Goal: Task Accomplishment & Management: Manage account settings

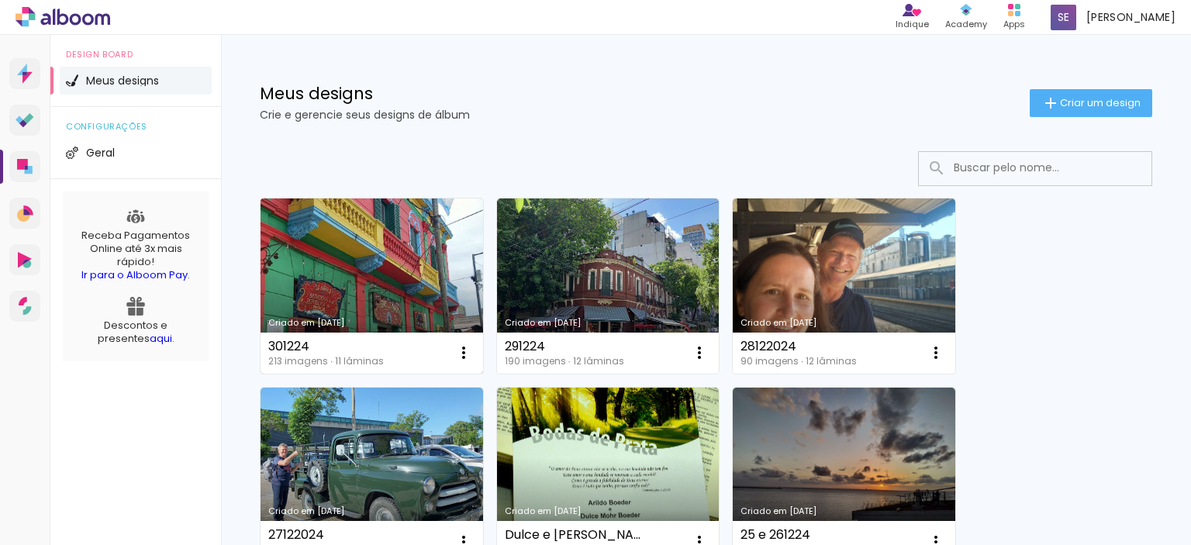
scroll to position [155, 0]
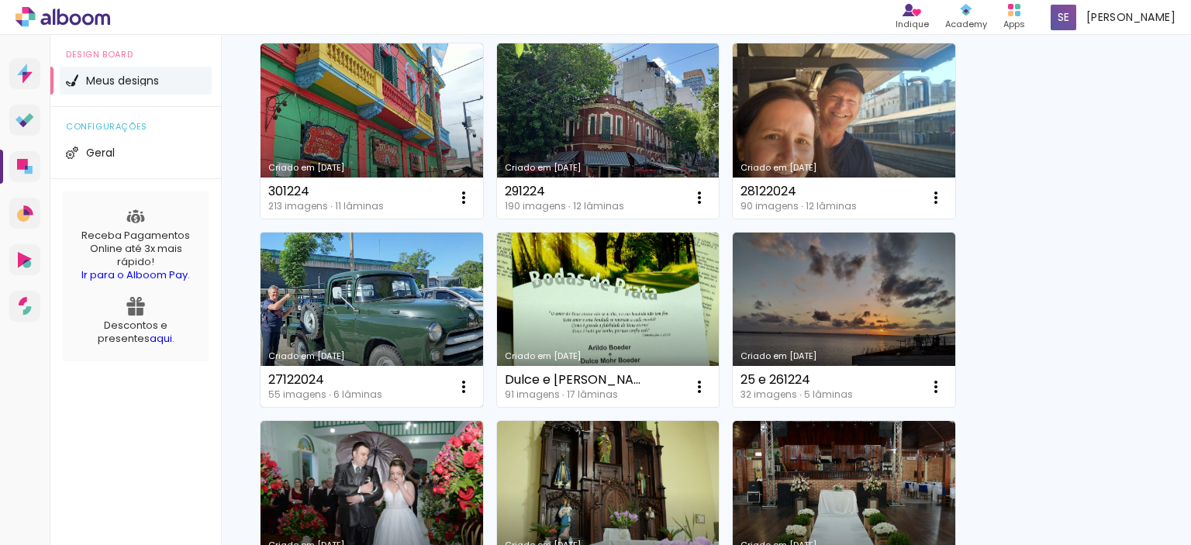
click at [385, 292] on link "Criado em [DATE]" at bounding box center [372, 320] width 223 height 175
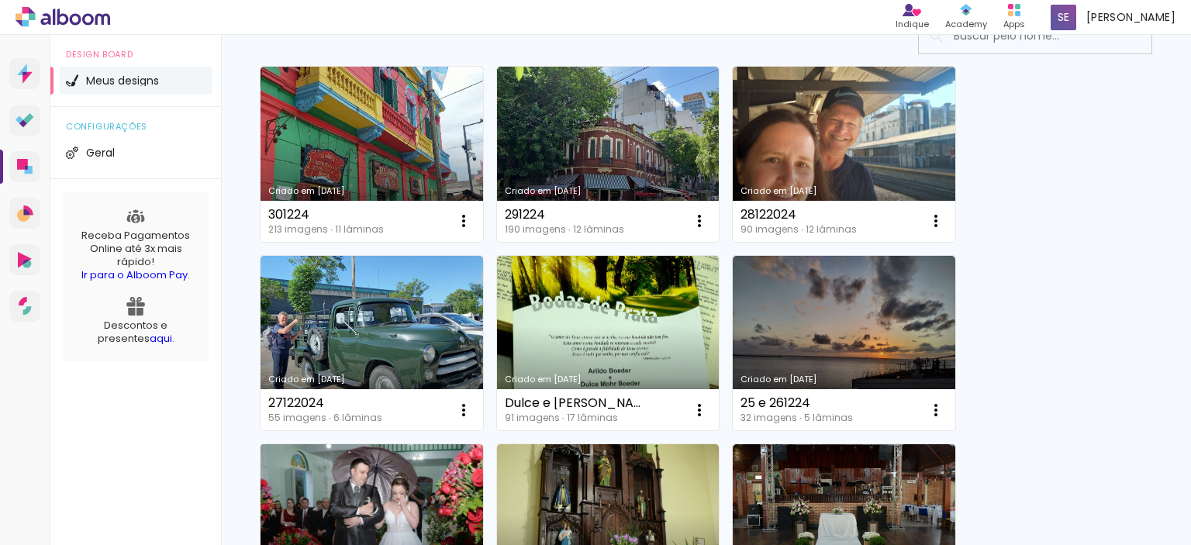
scroll to position [155, 0]
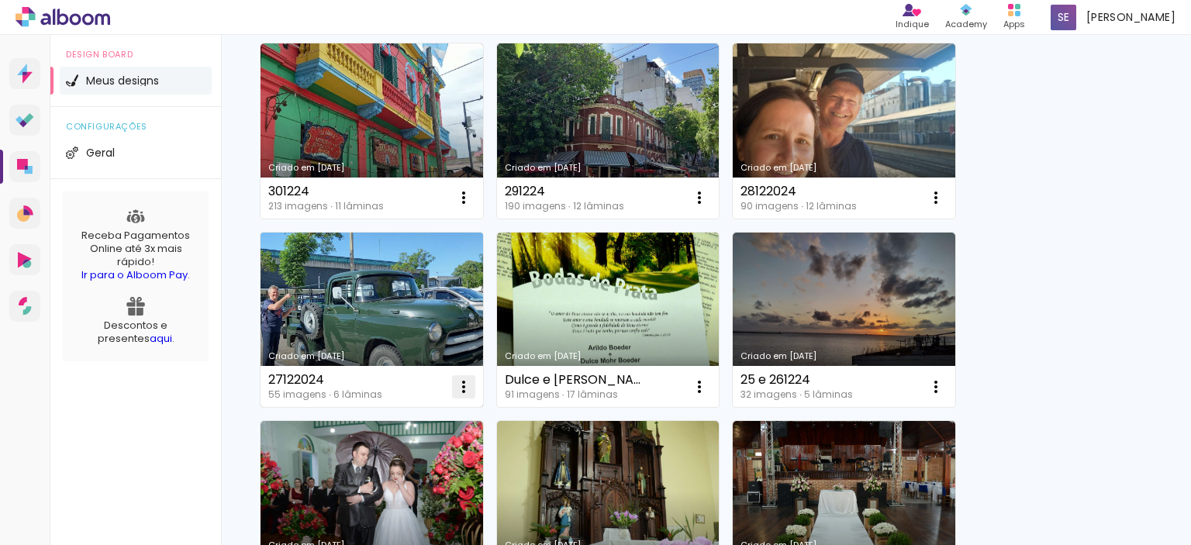
click at [463, 207] on iron-icon at bounding box center [463, 197] width 19 height 19
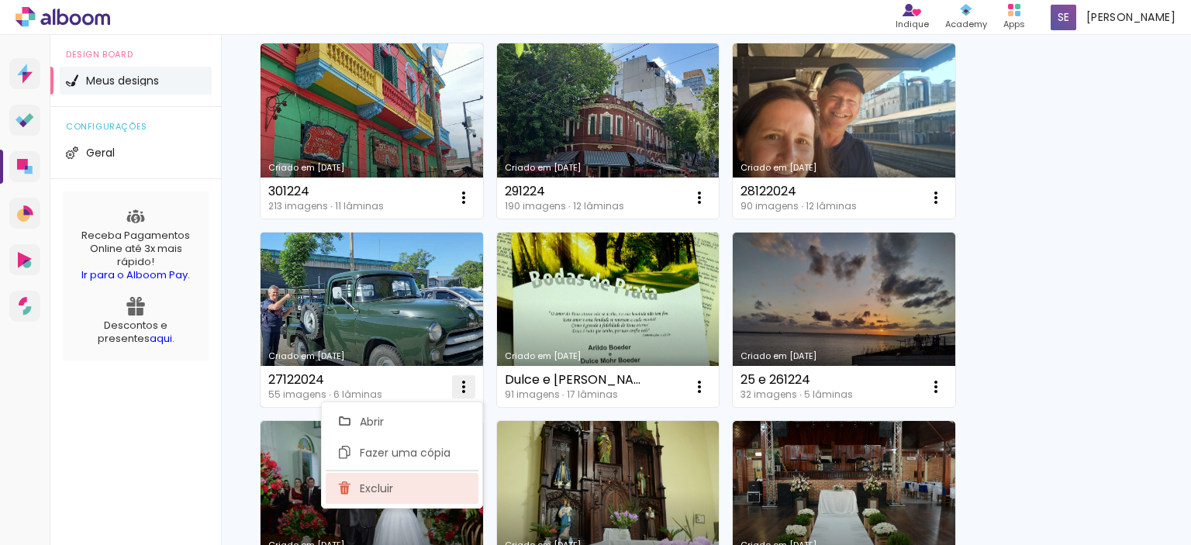
click at [375, 488] on span "Excluir" at bounding box center [376, 488] width 33 height 11
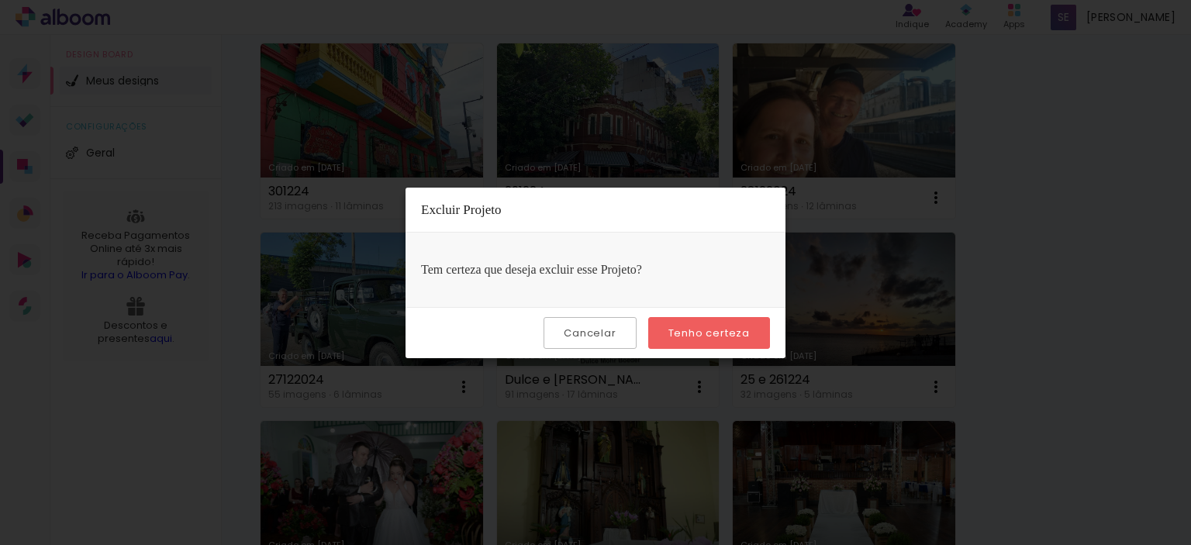
click at [0, 0] on slot "Tenho certeza" at bounding box center [0, 0] width 0 height 0
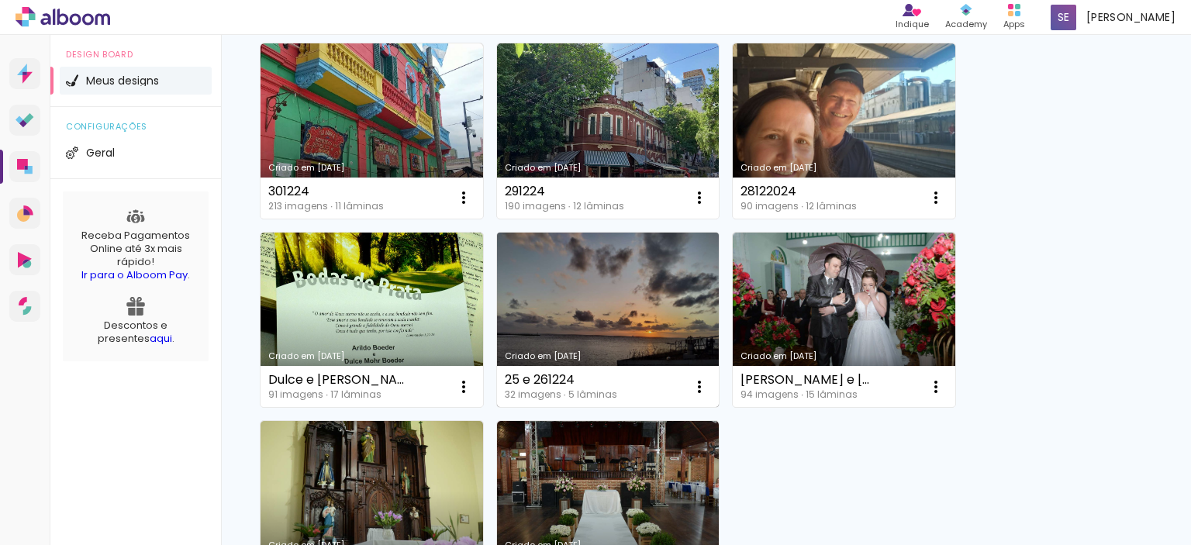
click at [675, 313] on link "Criado em [DATE]" at bounding box center [608, 320] width 223 height 175
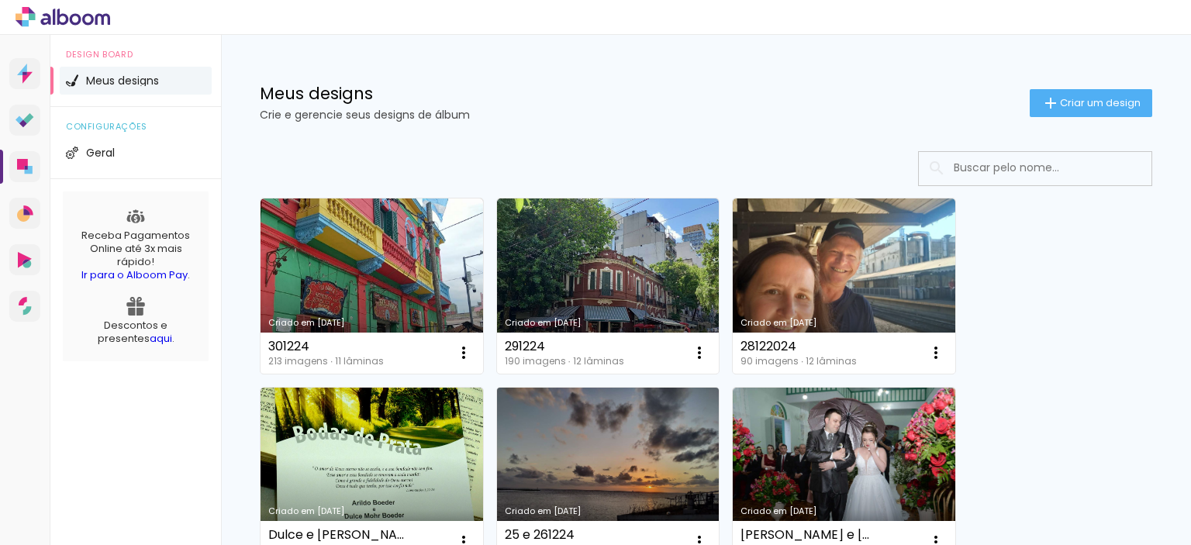
scroll to position [78, 0]
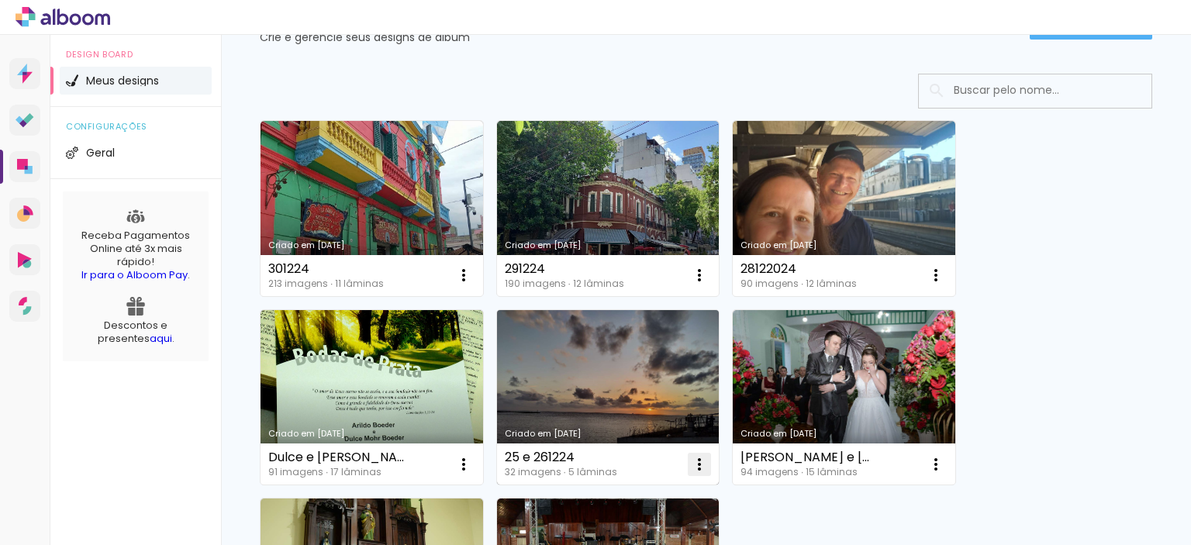
click at [473, 285] on iron-icon at bounding box center [463, 275] width 19 height 19
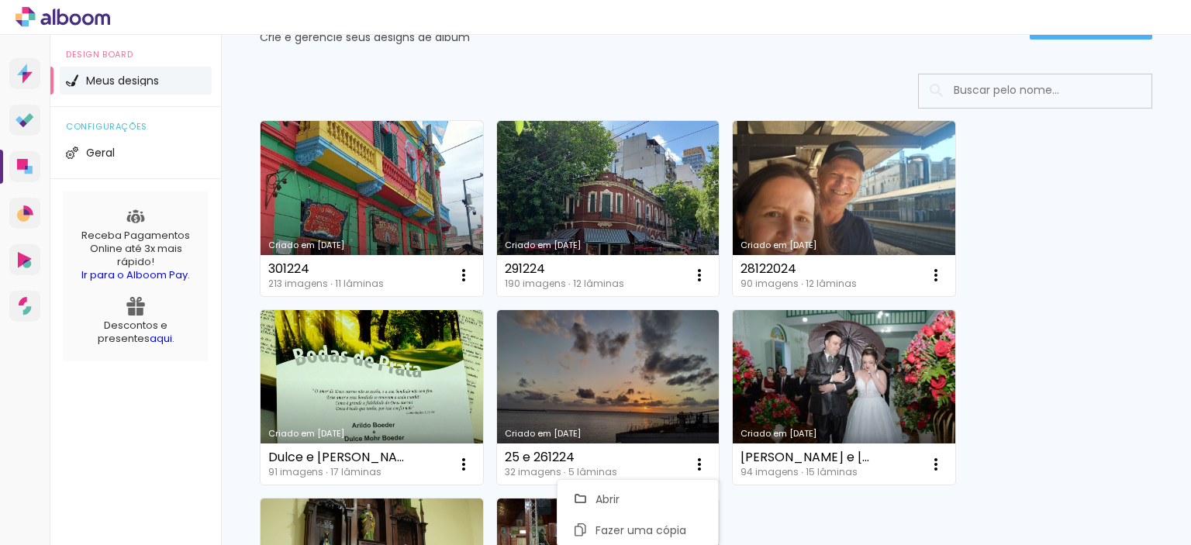
click at [1073, 364] on div "Criado em 03/02/25 301224 213 imagens ∙ 11 lâminas Abrir Fazer uma cópia Exclui…" at bounding box center [706, 396] width 907 height 567
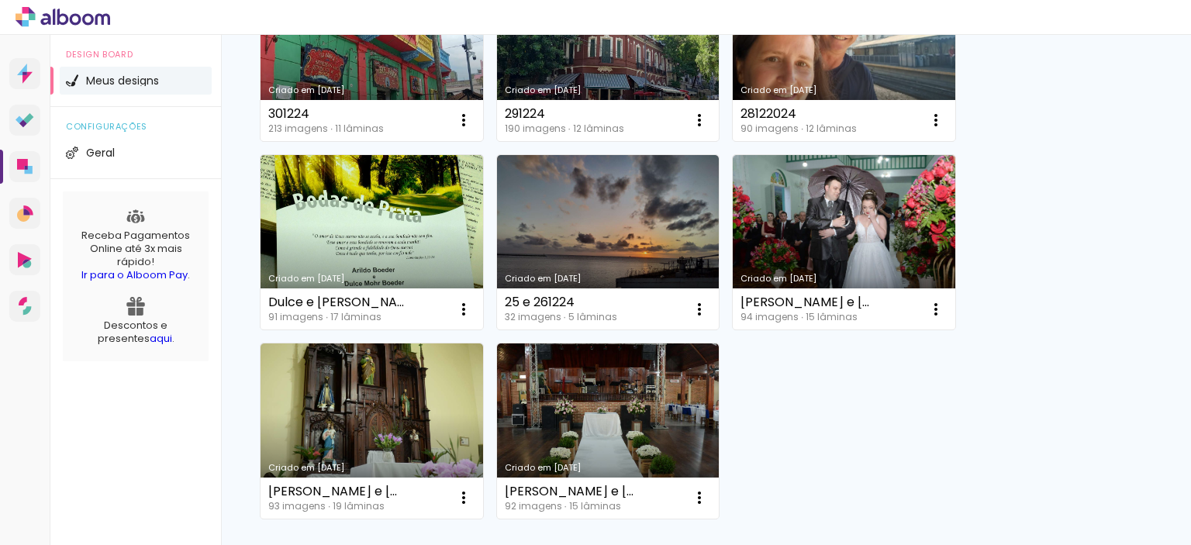
scroll to position [310, 0]
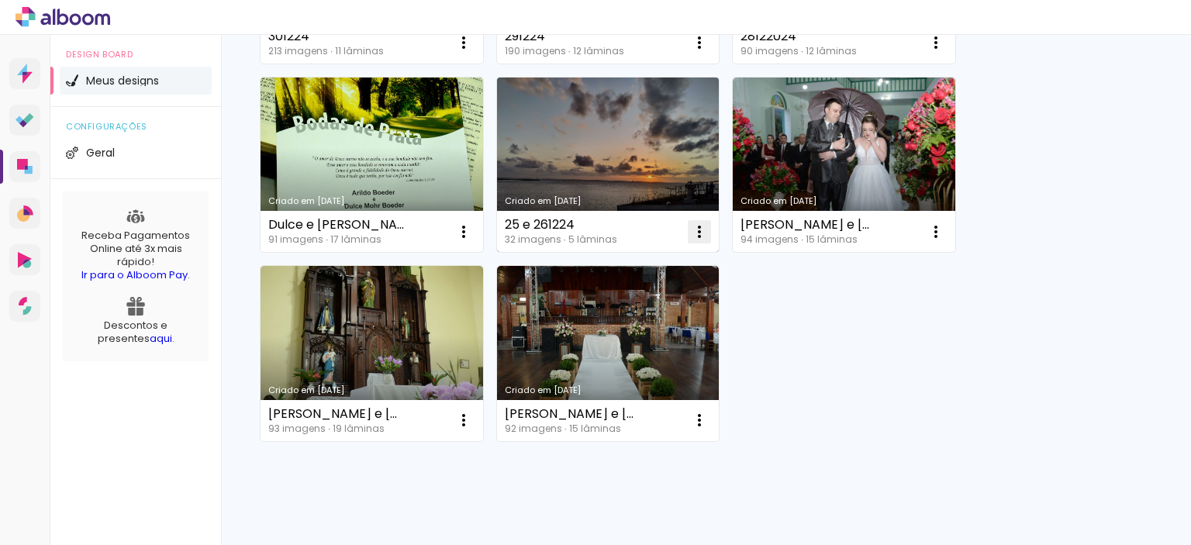
click at [473, 52] on iron-icon at bounding box center [463, 42] width 19 height 19
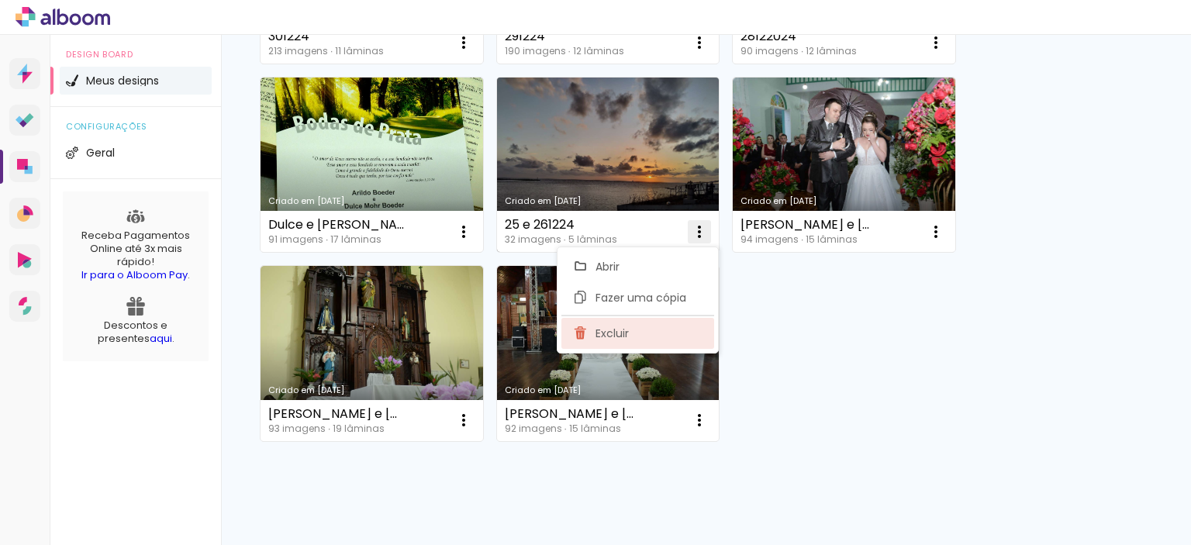
click at [611, 336] on span "Excluir" at bounding box center [612, 333] width 33 height 11
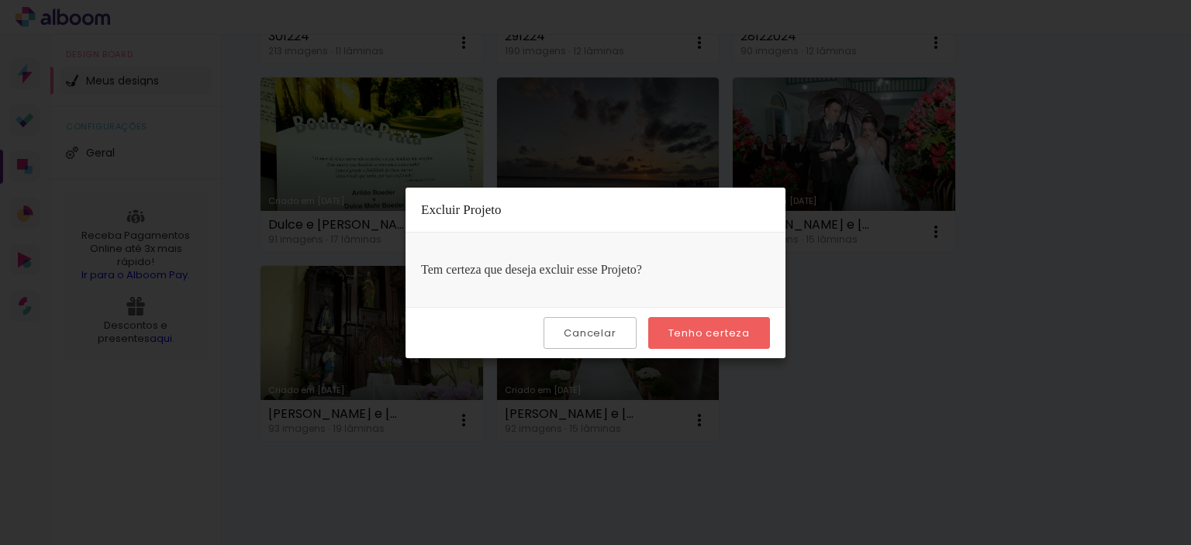
click at [0, 0] on slot "Tenho certeza" at bounding box center [0, 0] width 0 height 0
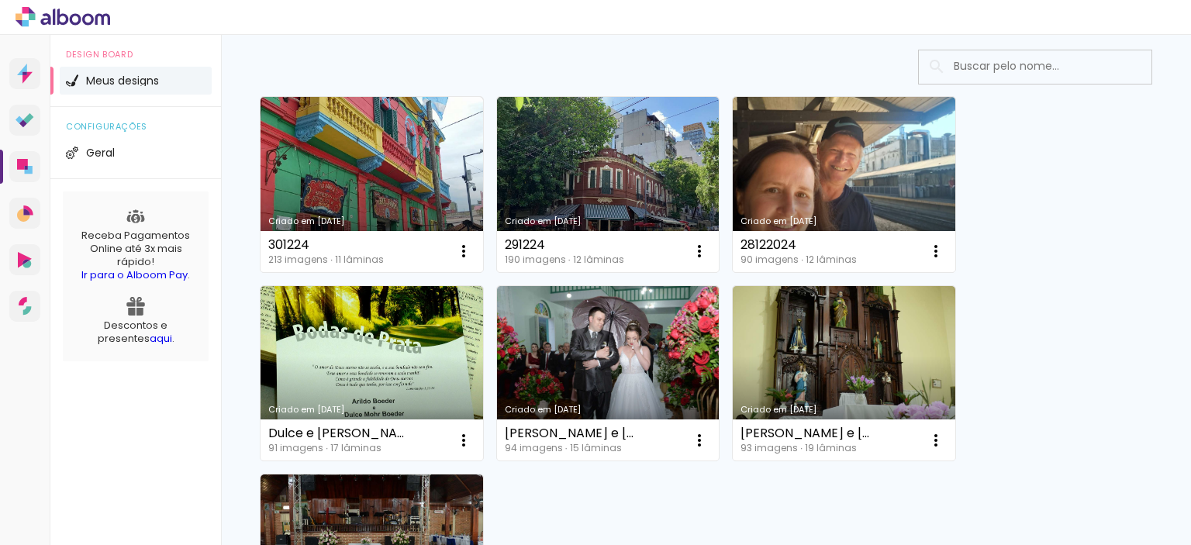
scroll to position [78, 0]
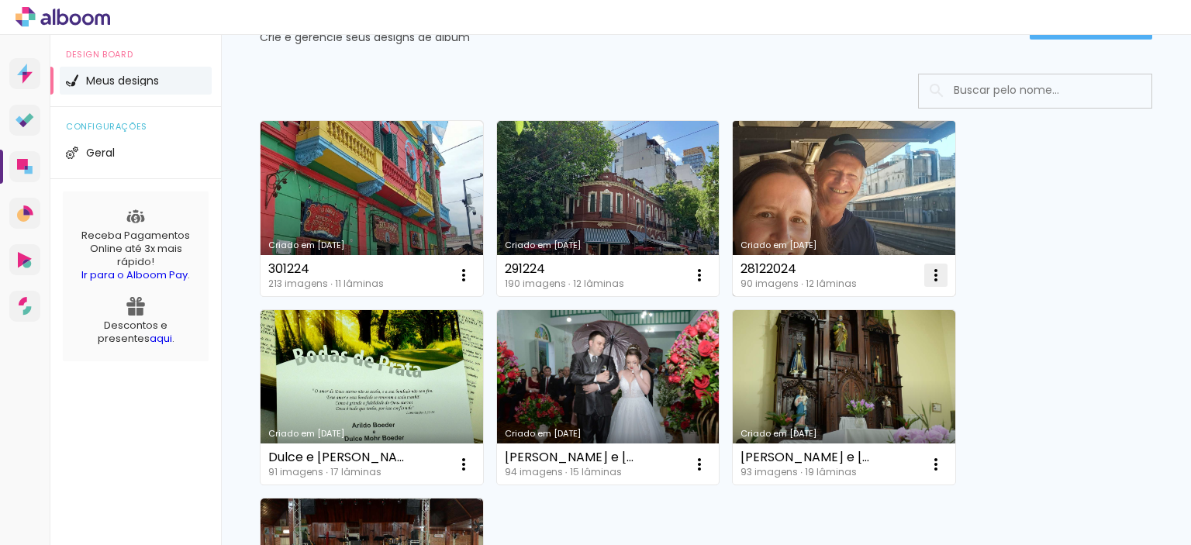
click at [473, 281] on iron-icon at bounding box center [463, 275] width 19 height 19
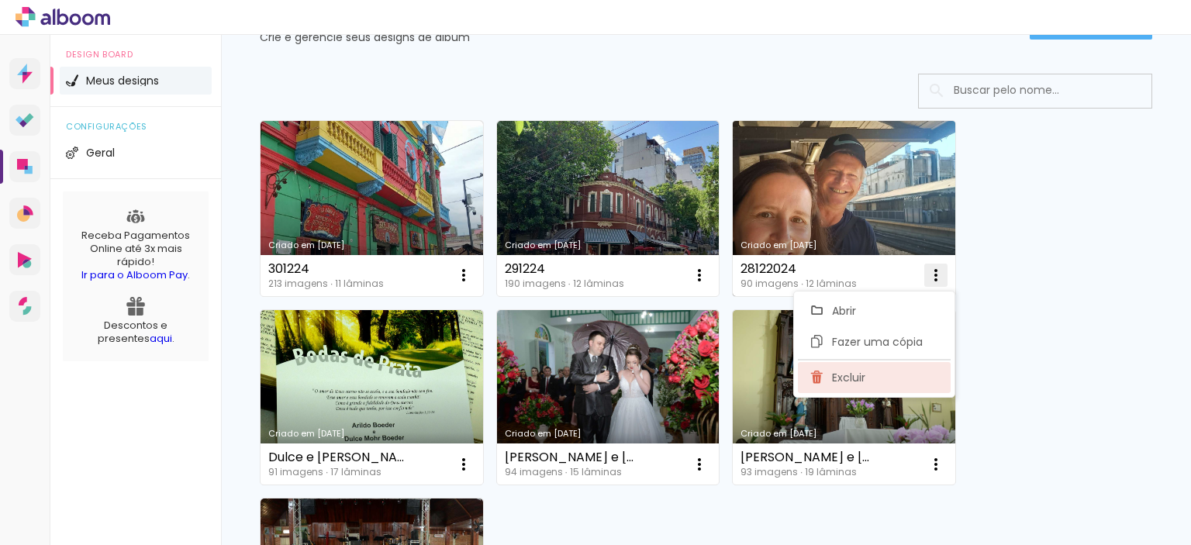
click at [841, 378] on span "Excluir" at bounding box center [848, 377] width 33 height 11
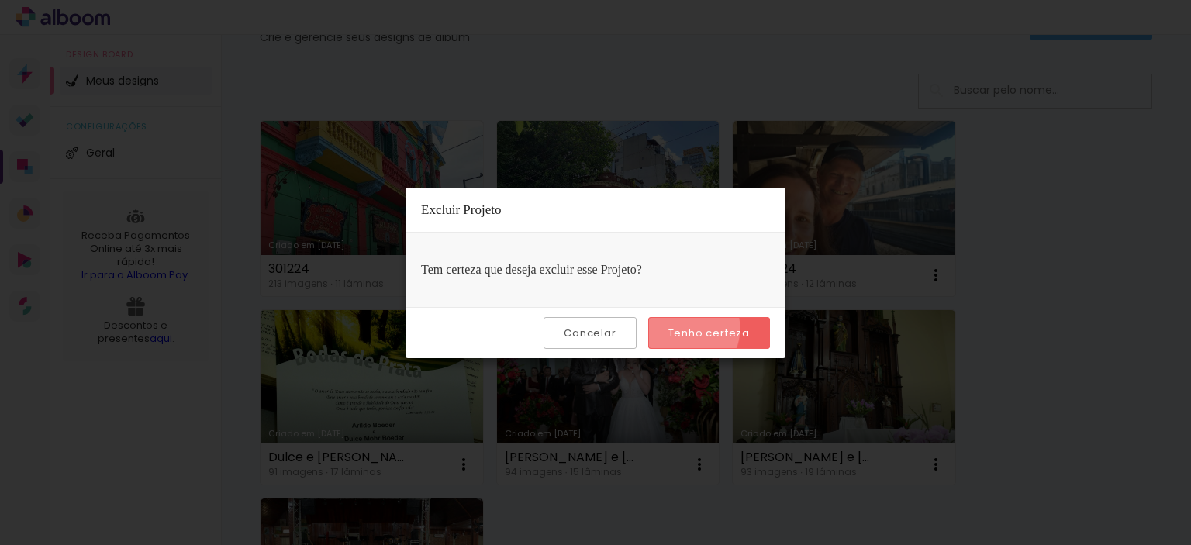
click at [0, 0] on slot "Tenho certeza" at bounding box center [0, 0] width 0 height 0
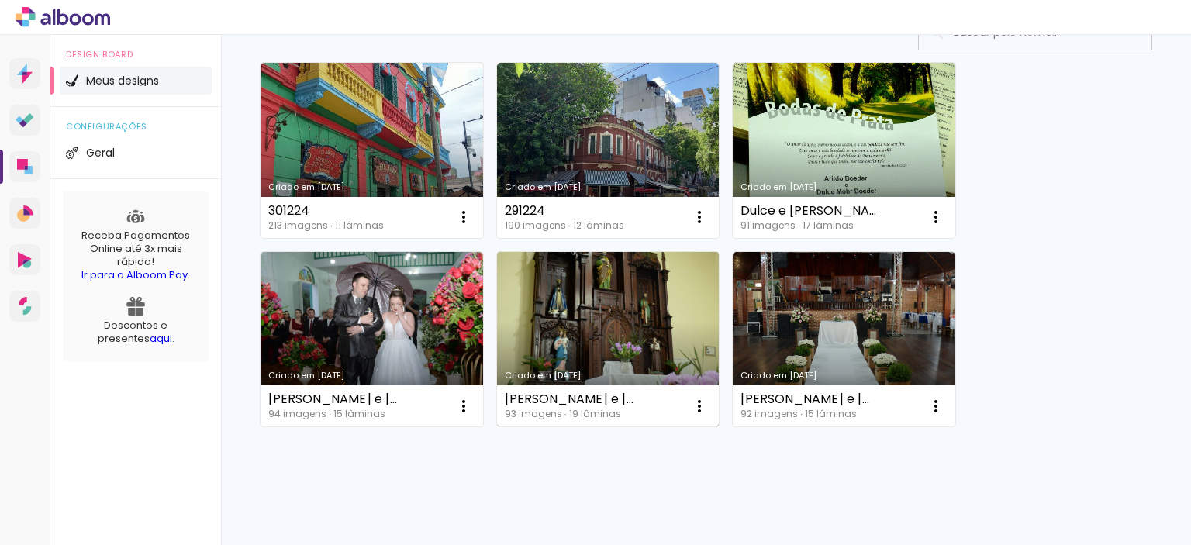
scroll to position [161, 0]
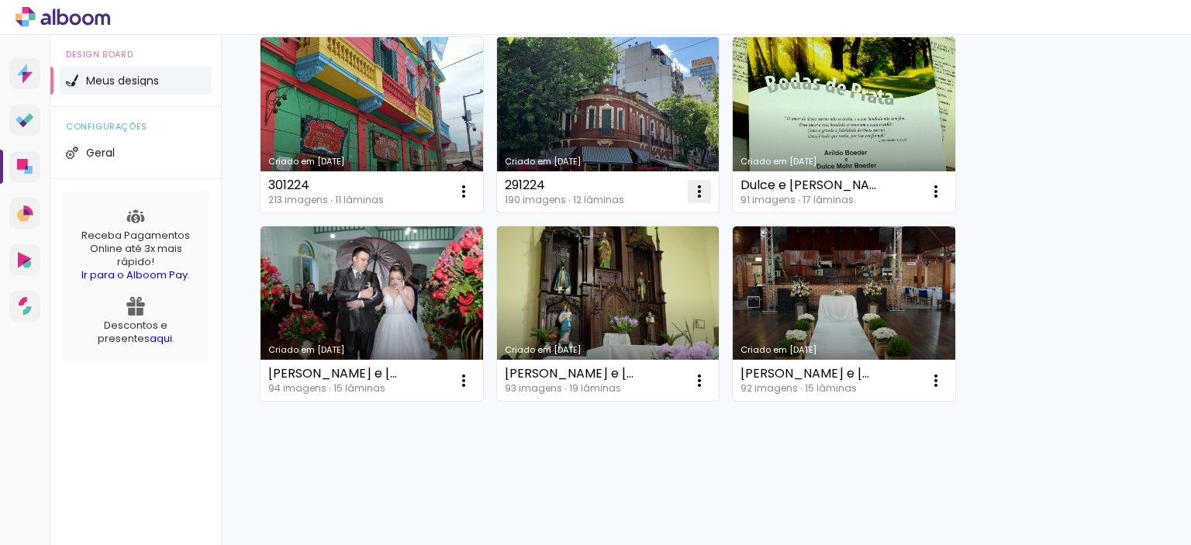
click at [473, 192] on iron-icon at bounding box center [463, 191] width 19 height 19
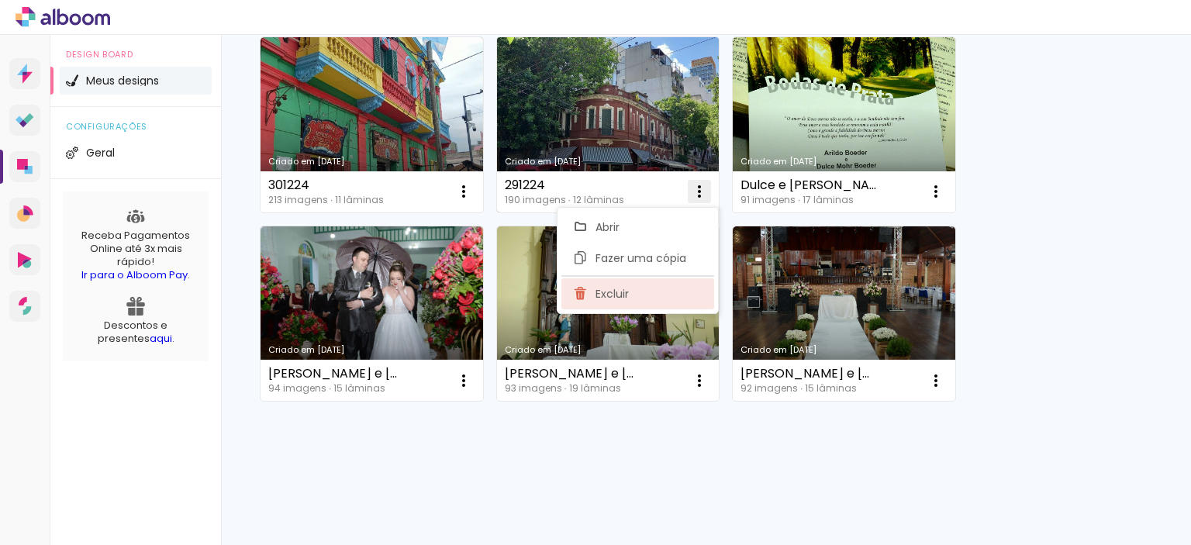
click at [633, 295] on paper-item "Excluir" at bounding box center [637, 293] width 153 height 31
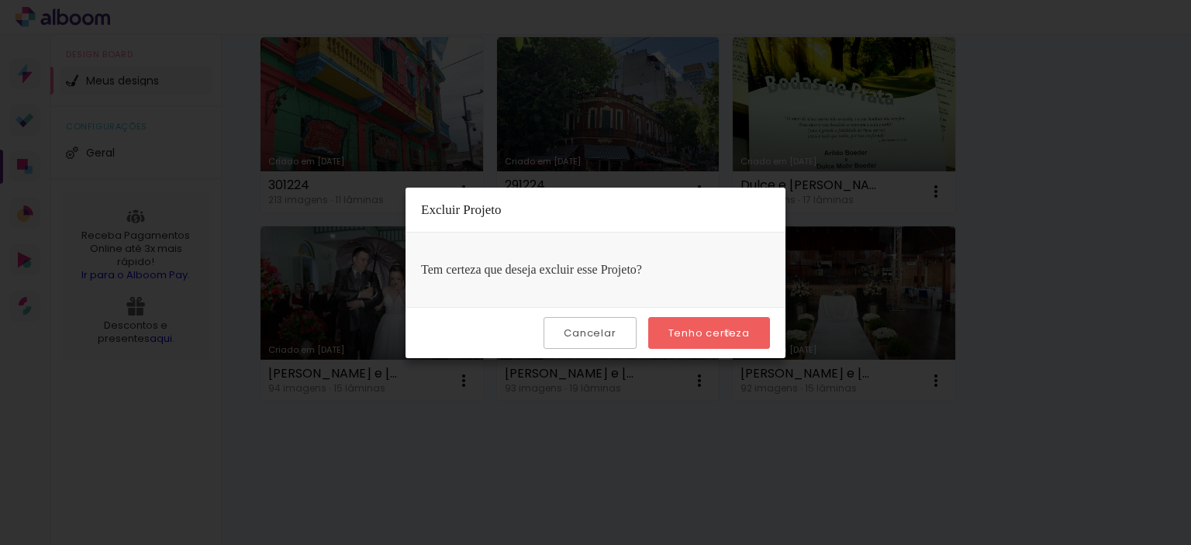
click at [0, 0] on slot "Tenho certeza" at bounding box center [0, 0] width 0 height 0
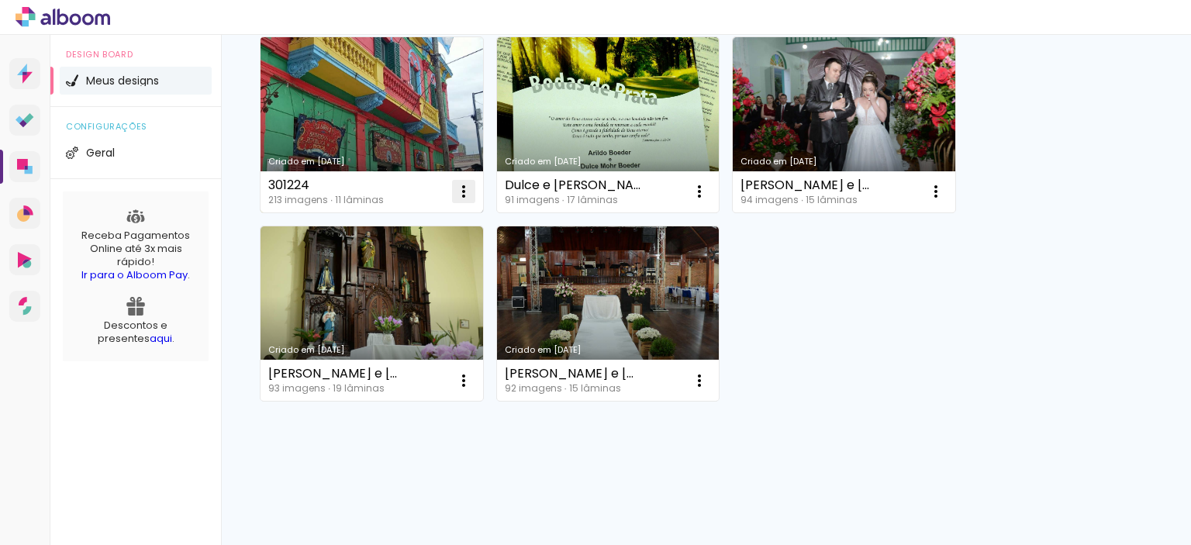
click at [463, 190] on iron-icon at bounding box center [463, 191] width 19 height 19
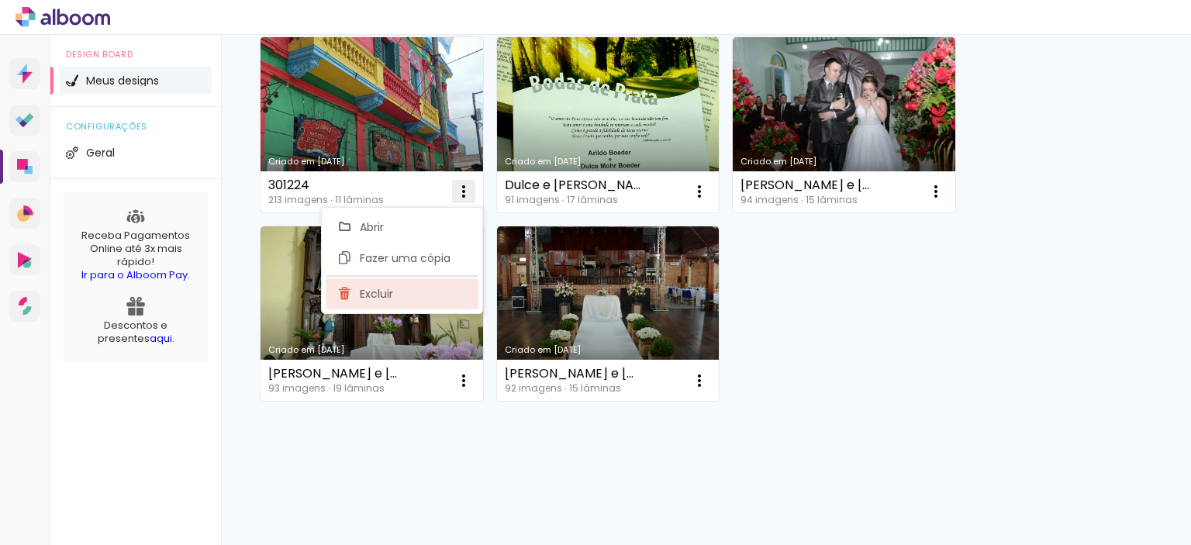
click at [382, 291] on span "Excluir" at bounding box center [376, 293] width 33 height 11
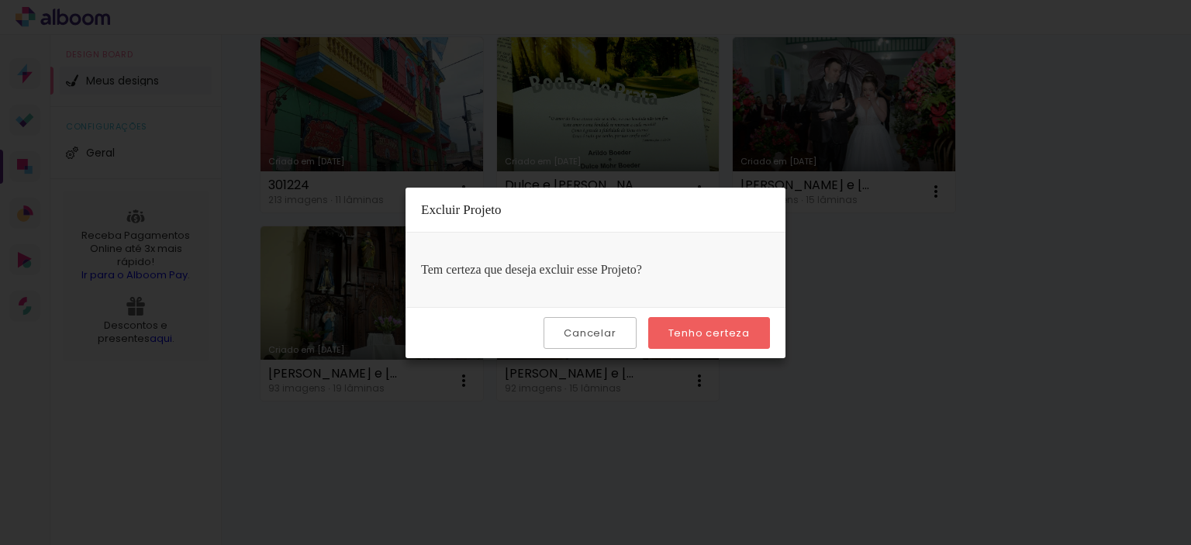
click at [0, 0] on slot "Tenho certeza" at bounding box center [0, 0] width 0 height 0
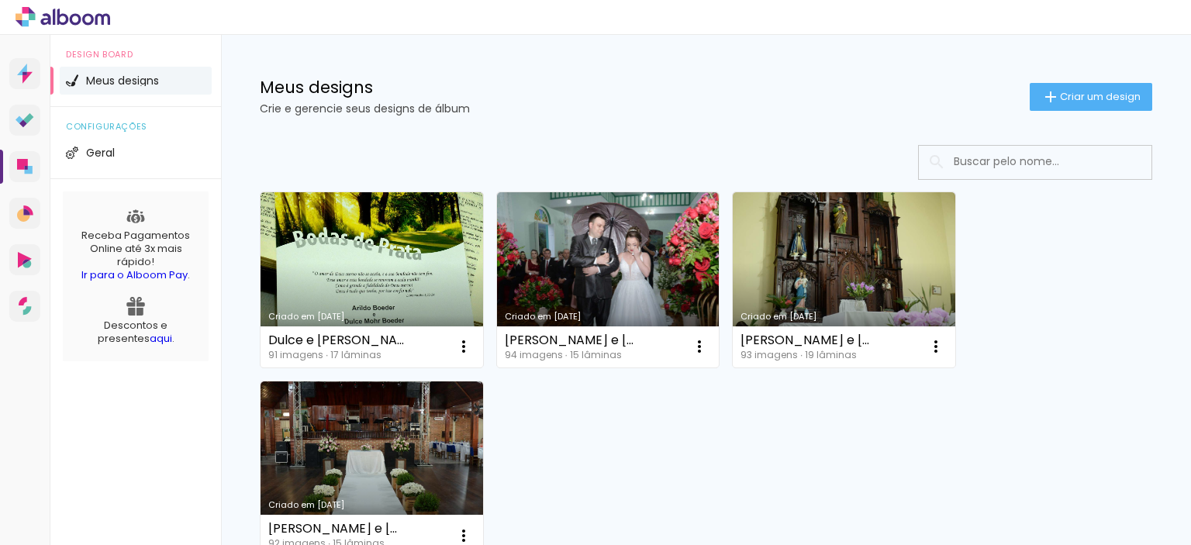
scroll to position [0, 0]
